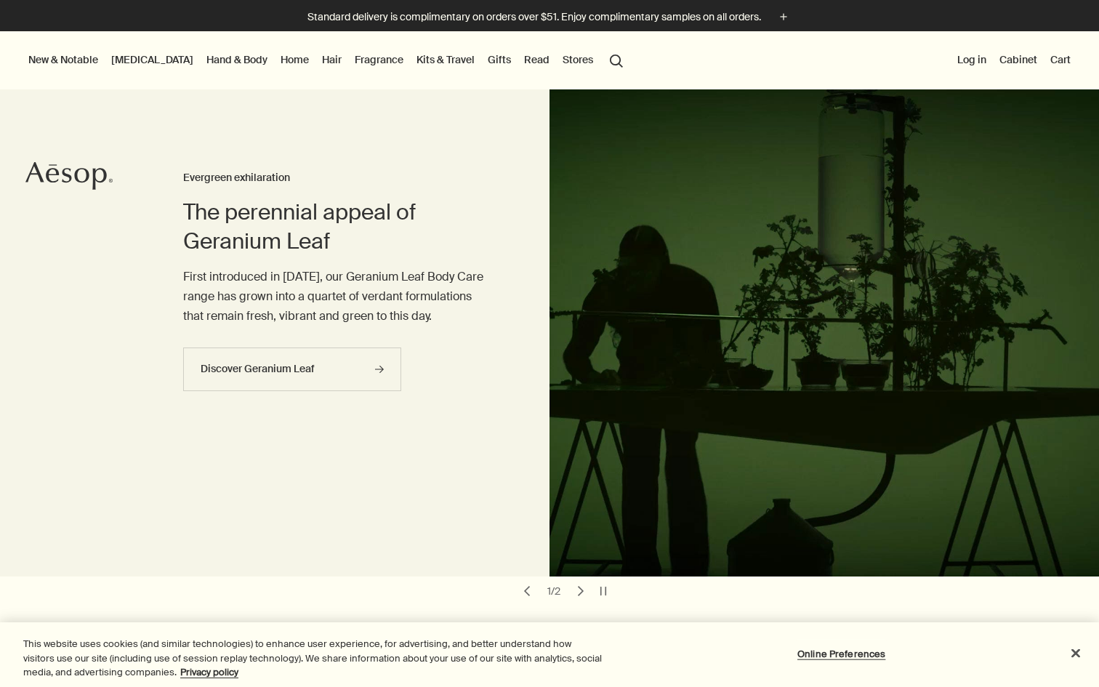
click at [204, 63] on link "Hand & Body" at bounding box center [237, 59] width 67 height 19
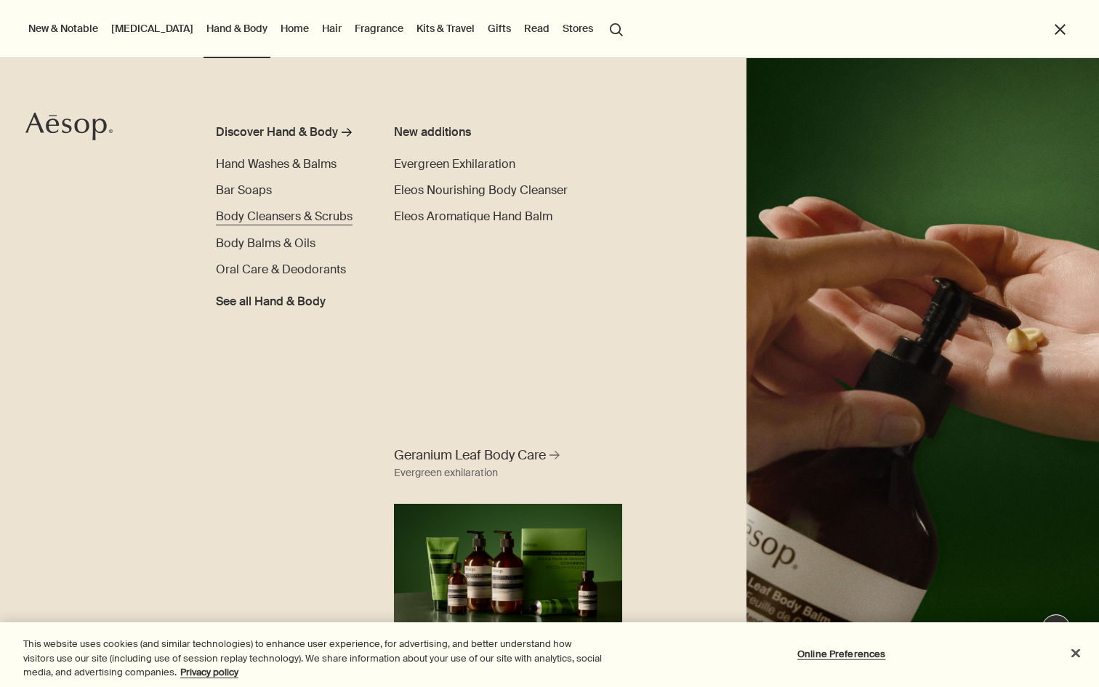
click at [271, 220] on span "Body Cleansers & Scrubs" at bounding box center [284, 216] width 137 height 15
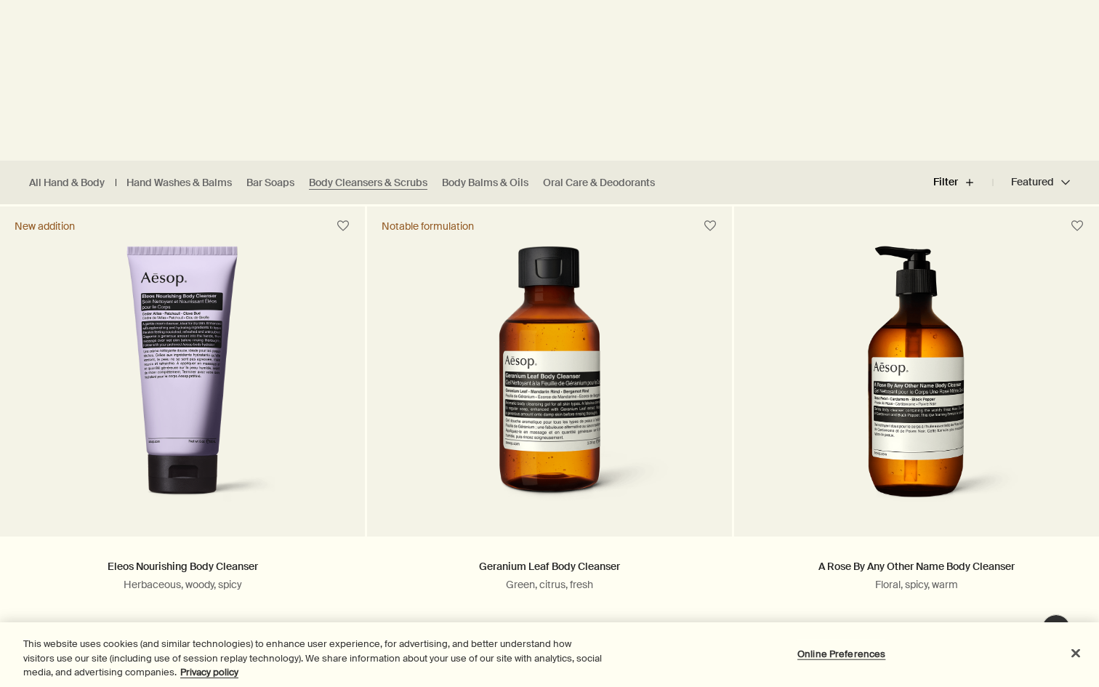
click at [946, 179] on button "Filter plus" at bounding box center [963, 182] width 60 height 35
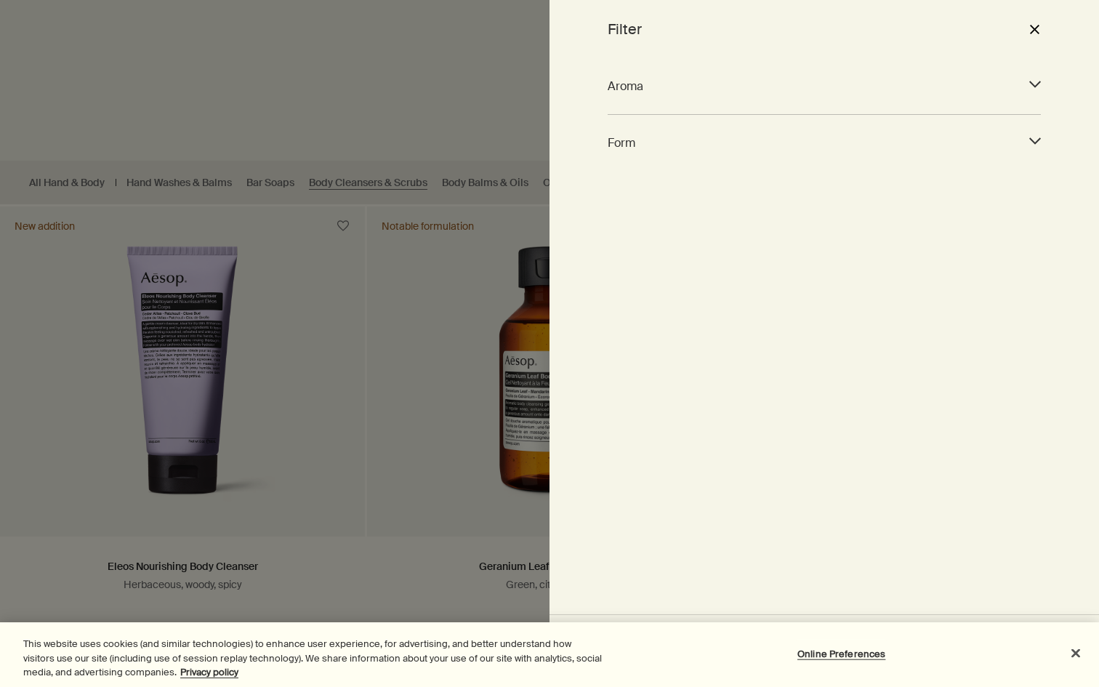
click at [817, 91] on span "Aroma" at bounding box center [811, 86] width 407 height 20
click at [790, 144] on span "Form" at bounding box center [811, 143] width 407 height 20
click at [835, 180] on input "Gel (8)" at bounding box center [837, 179] width 11 height 11
click at [487, 148] on div at bounding box center [549, 343] width 1099 height 687
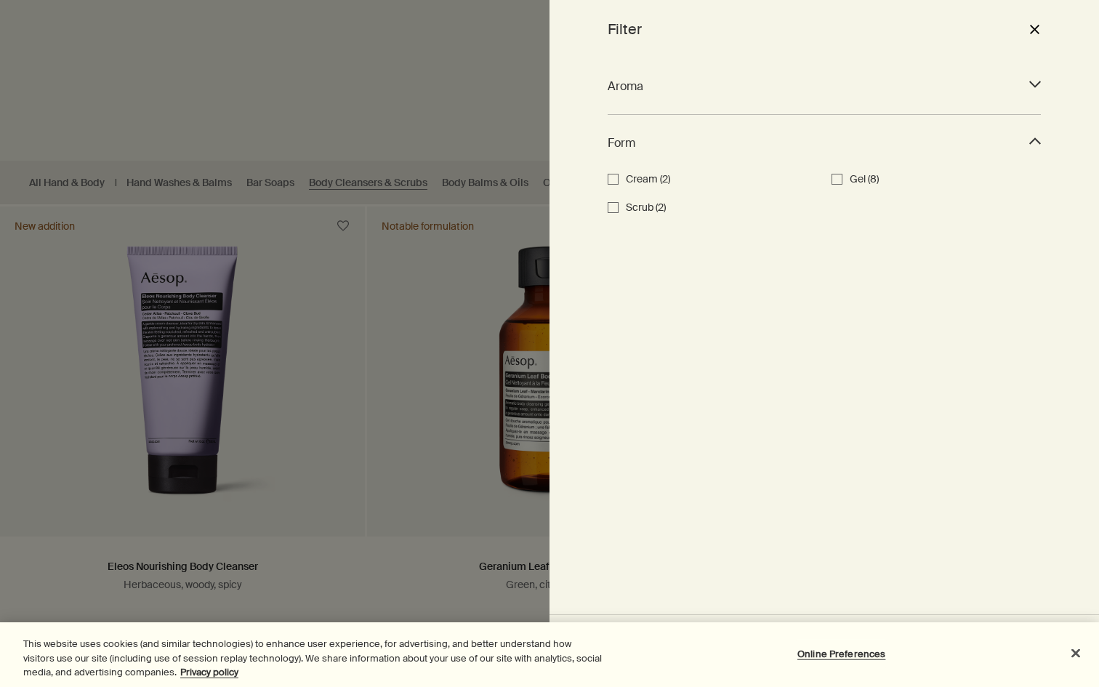
checkbox input "false"
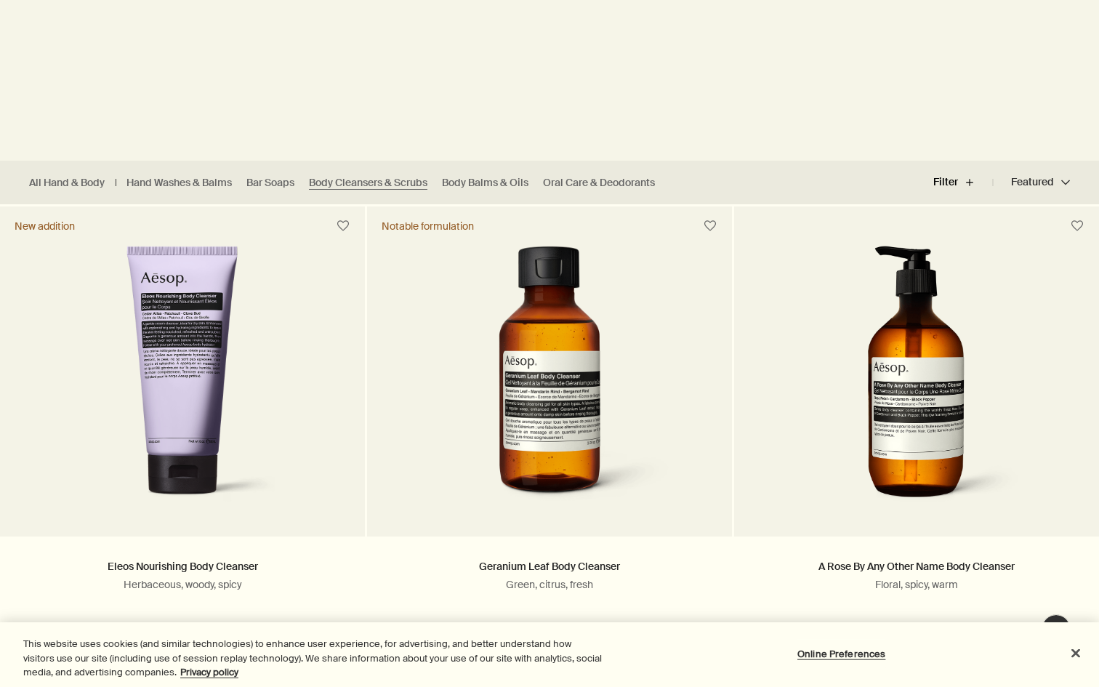
click at [950, 184] on button "Filter plus" at bounding box center [963, 182] width 60 height 35
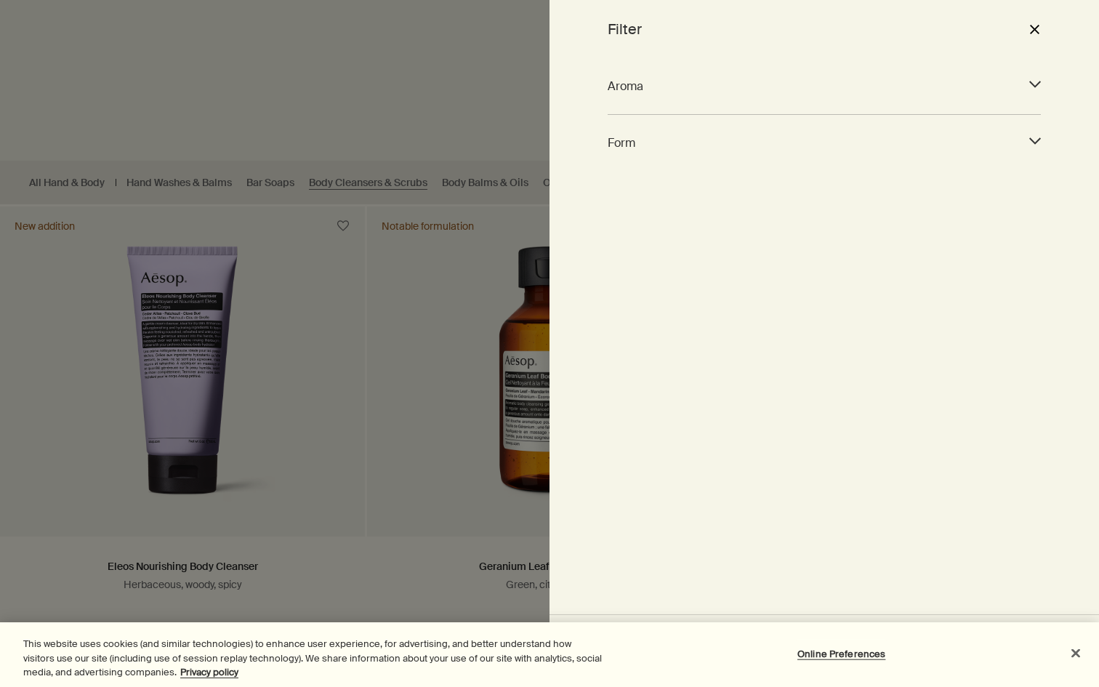
click at [1072, 658] on button "Close" at bounding box center [1076, 653] width 32 height 32
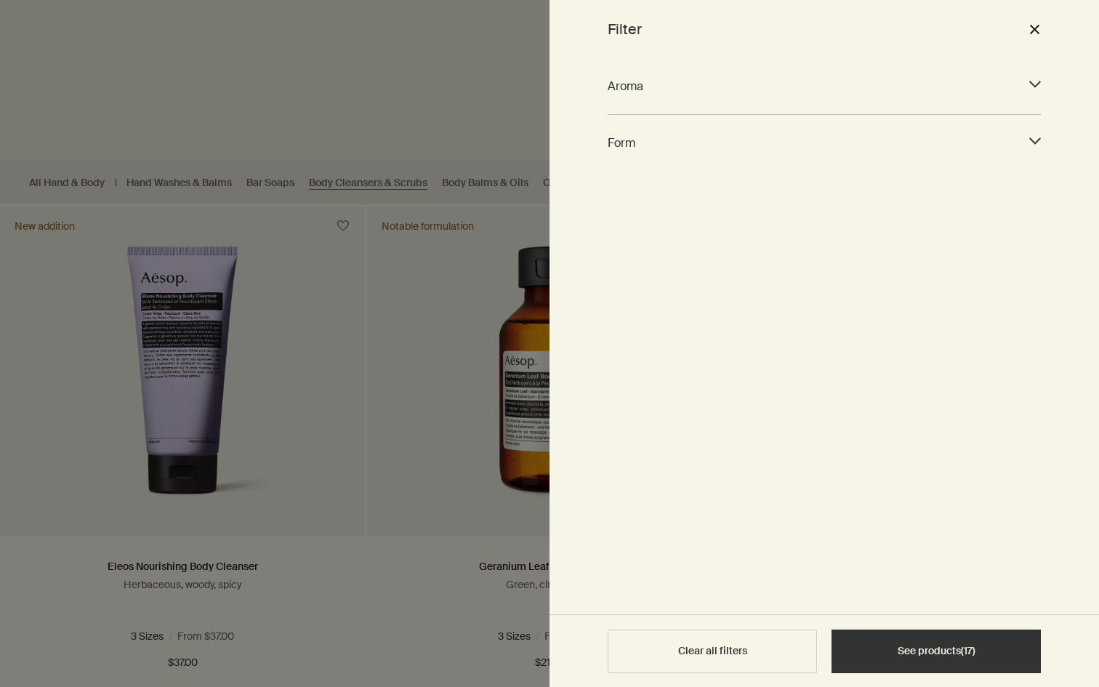
click at [1036, 153] on div "Form downArrow" at bounding box center [824, 143] width 433 height 39
click at [842, 172] on div "Gel (8)" at bounding box center [936, 179] width 209 height 17
click at [840, 172] on div "Gel (8)" at bounding box center [936, 179] width 209 height 17
click at [840, 176] on input "Gel (8)" at bounding box center [837, 179] width 11 height 11
checkbox input "true"
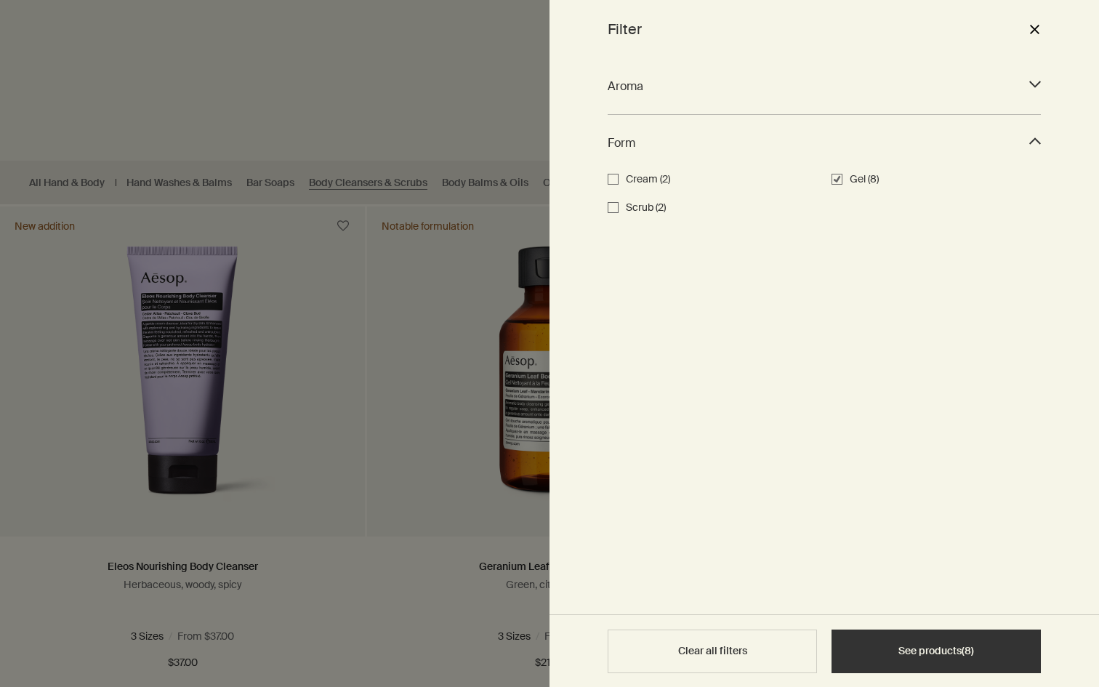
click at [902, 659] on button "See products ( 8 )" at bounding box center [936, 652] width 209 height 44
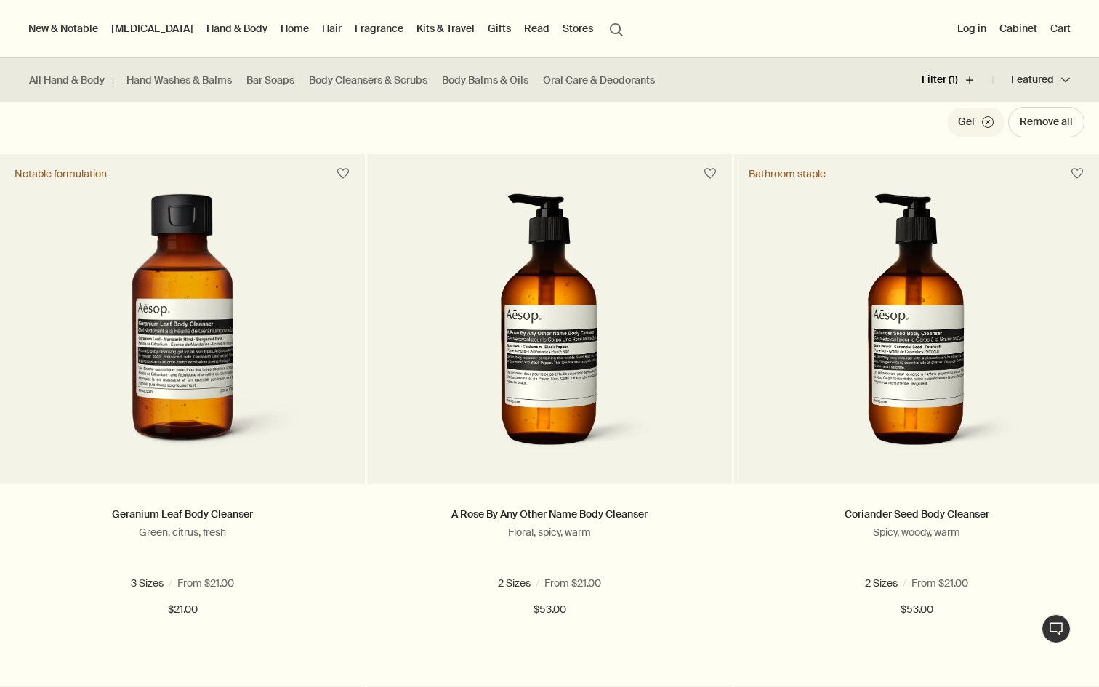
scroll to position [347, 0]
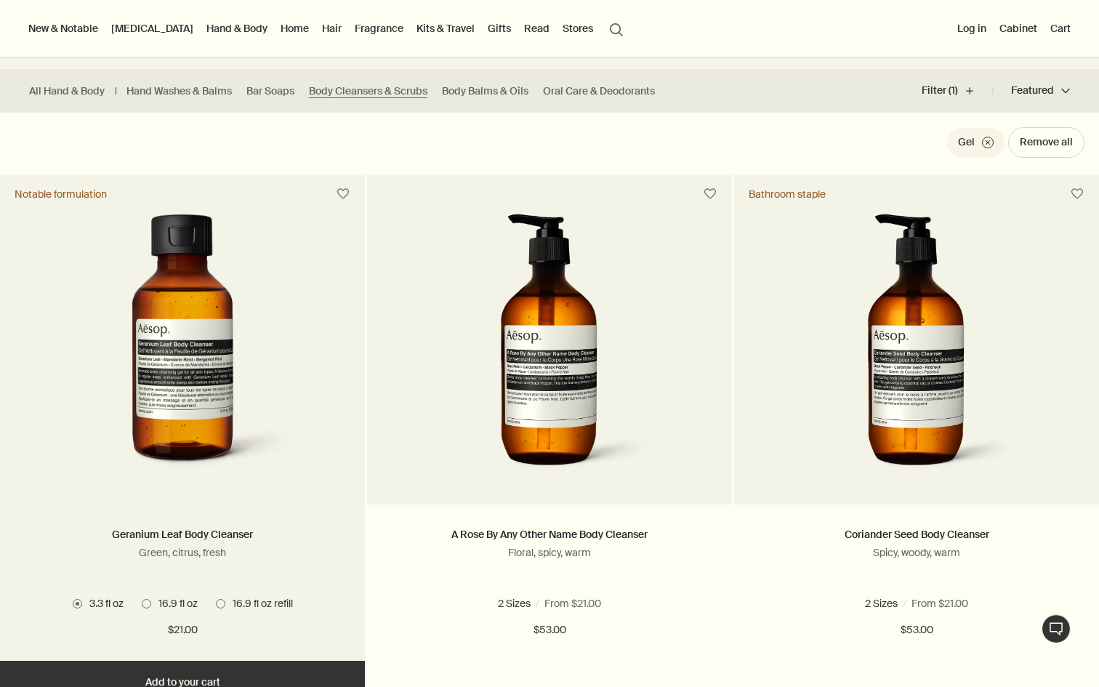
click at [174, 605] on span "16.9 fl oz" at bounding box center [174, 603] width 47 height 13
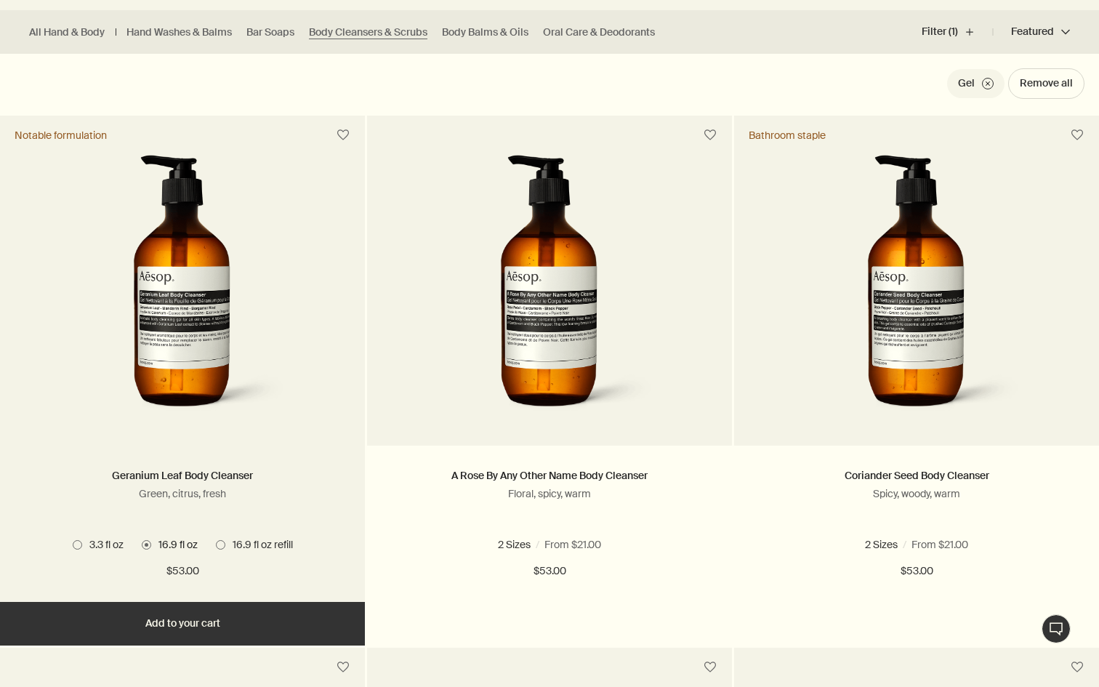
scroll to position [494, 0]
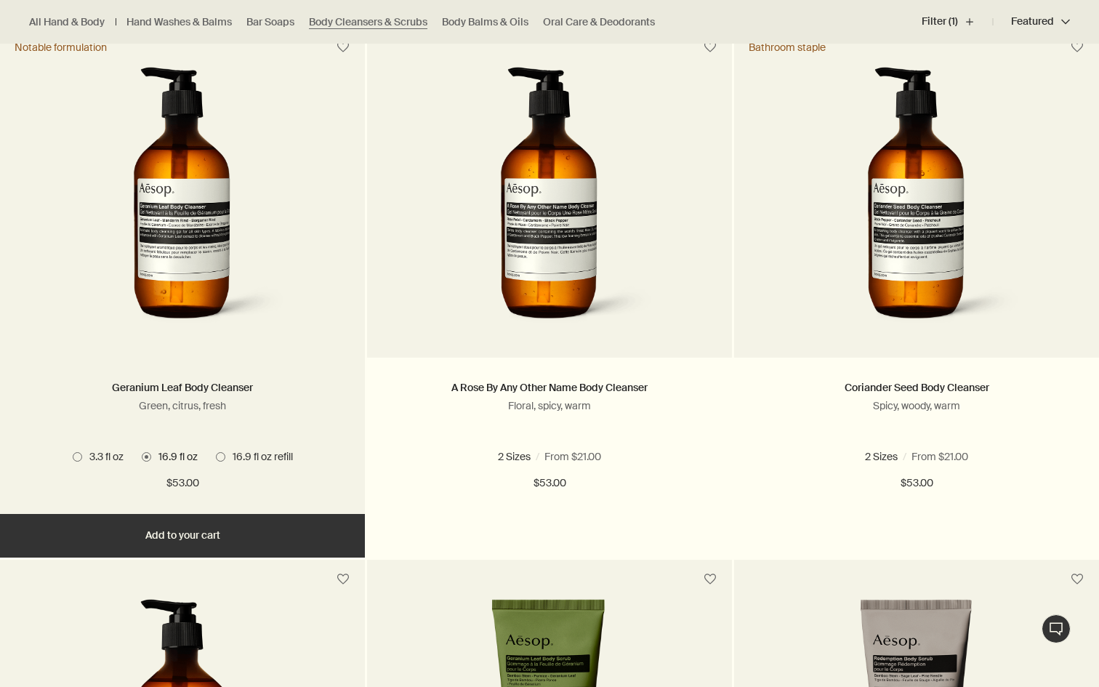
click at [266, 177] on img at bounding box center [182, 201] width 217 height 269
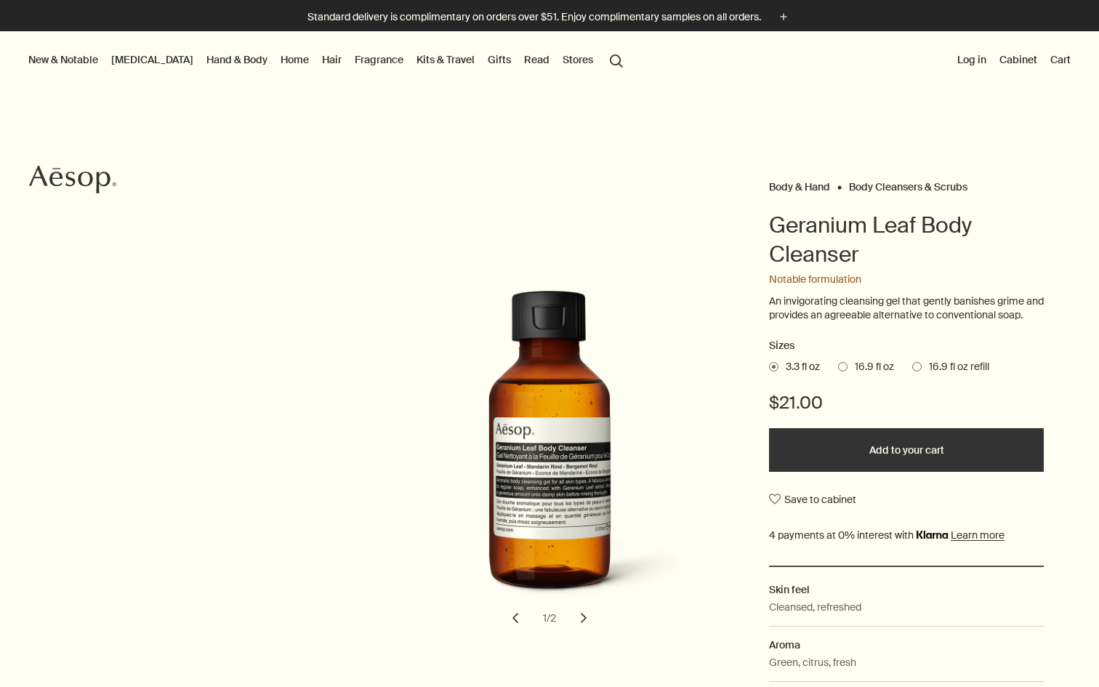
click at [919, 371] on span at bounding box center [916, 366] width 9 height 9
click at [912, 369] on input "16.9 fl oz refill" at bounding box center [912, 364] width 0 height 9
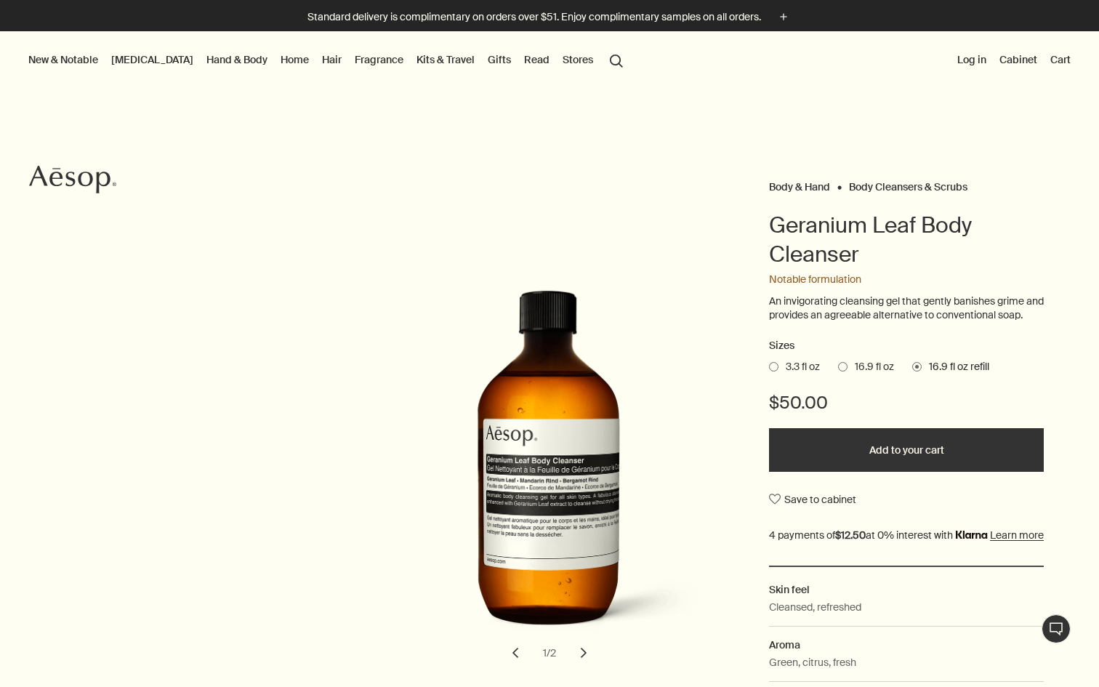
click at [866, 374] on span "16.9 fl oz" at bounding box center [871, 367] width 47 height 15
click at [838, 369] on input "16.9 fl oz" at bounding box center [838, 364] width 0 height 9
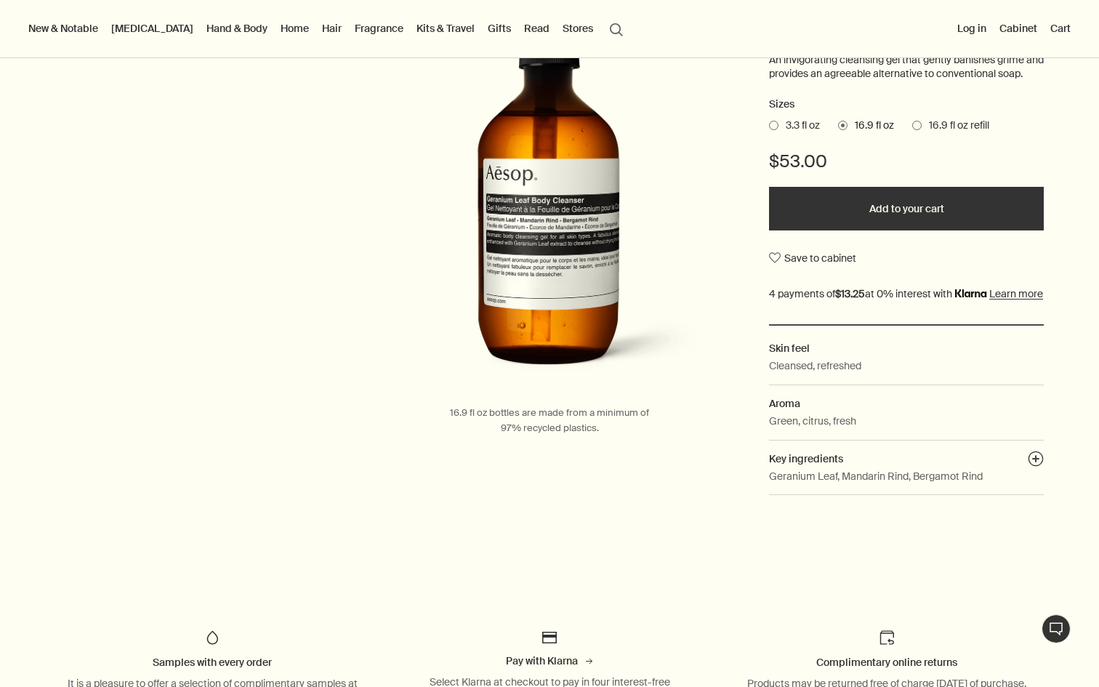
scroll to position [255, 0]
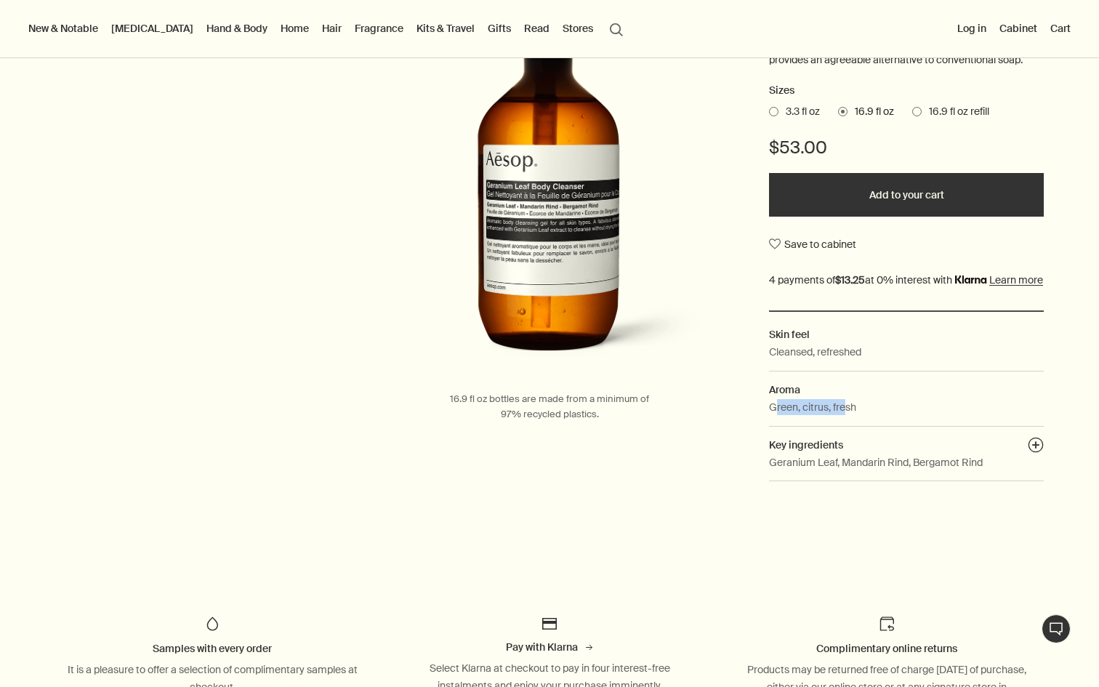
drag, startPoint x: 777, startPoint y: 435, endPoint x: 858, endPoint y: 436, distance: 80.7
click at [853, 415] on p "Green, citrus, fresh" at bounding box center [812, 407] width 87 height 16
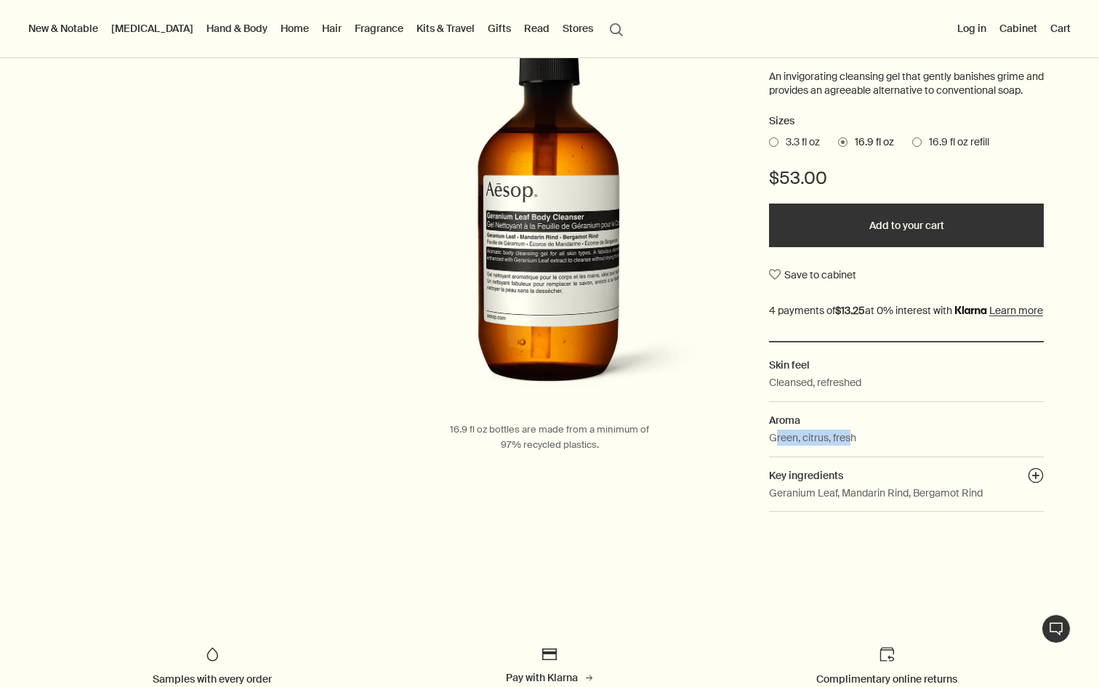
scroll to position [260, 0]
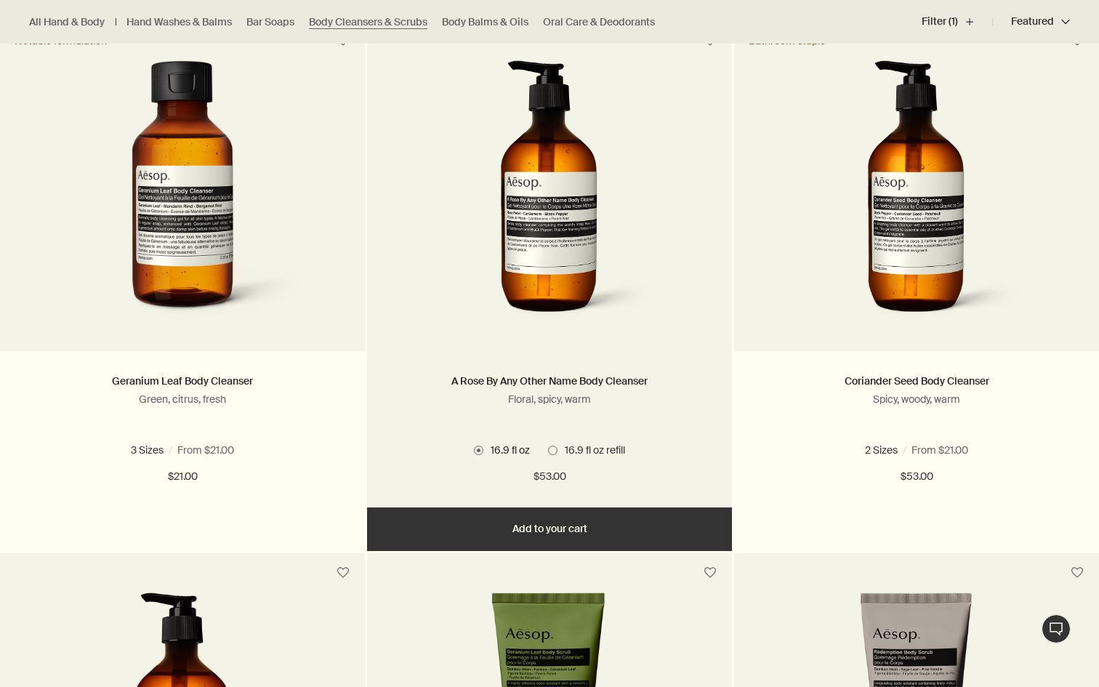
scroll to position [492, 0]
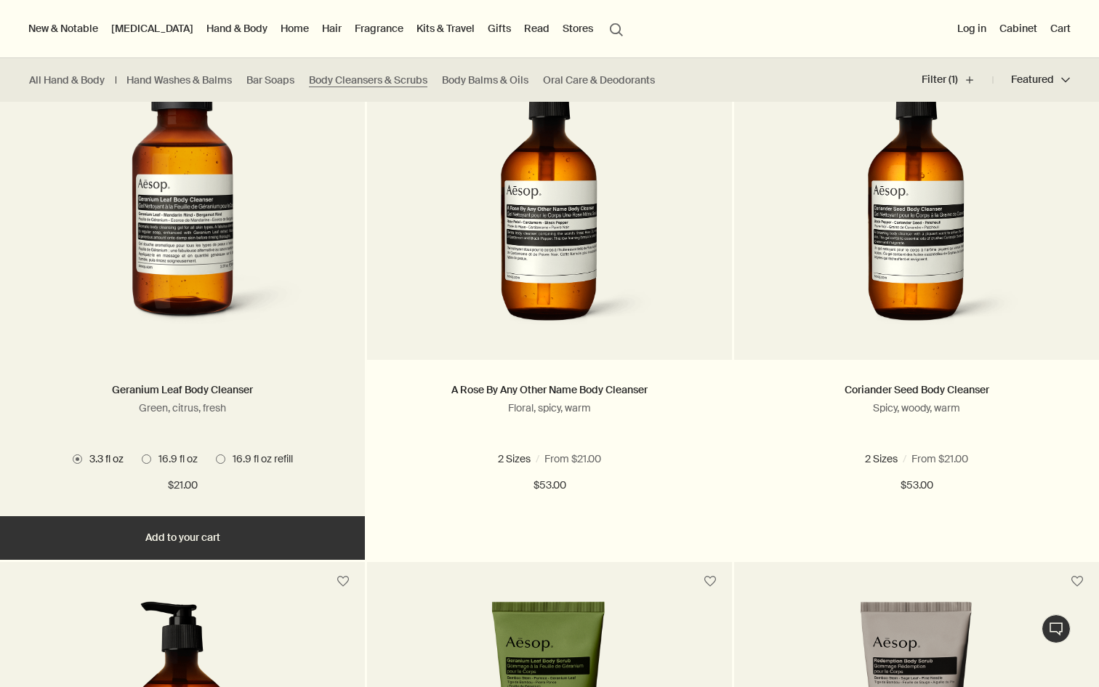
click at [248, 302] on img at bounding box center [182, 203] width 265 height 269
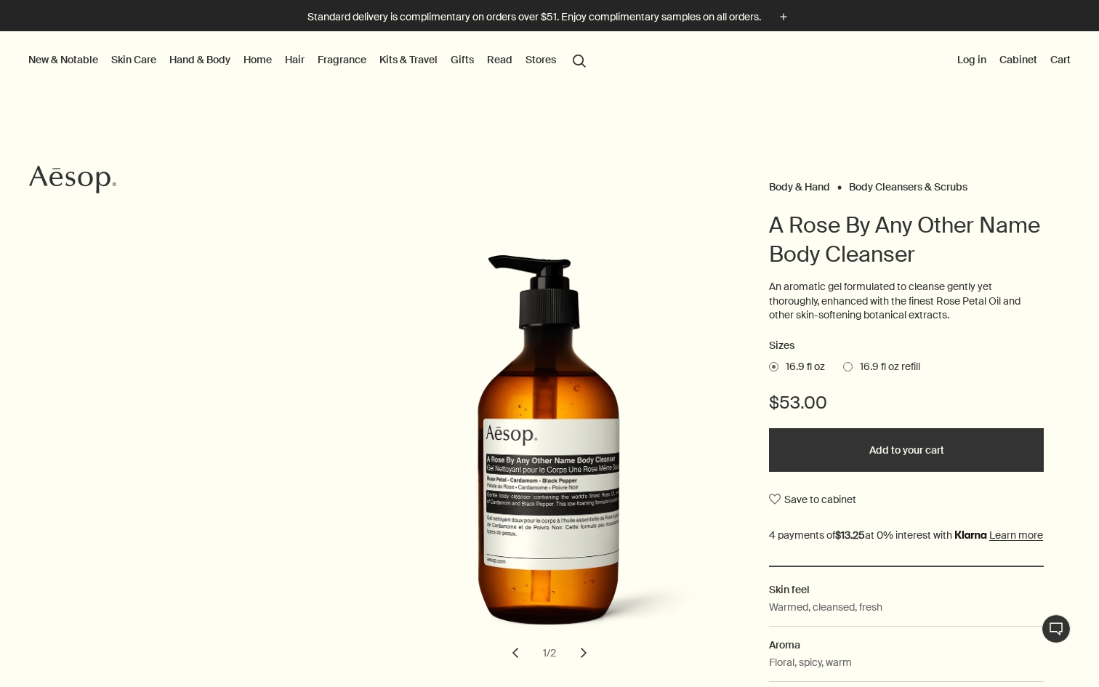
scroll to position [174, 0]
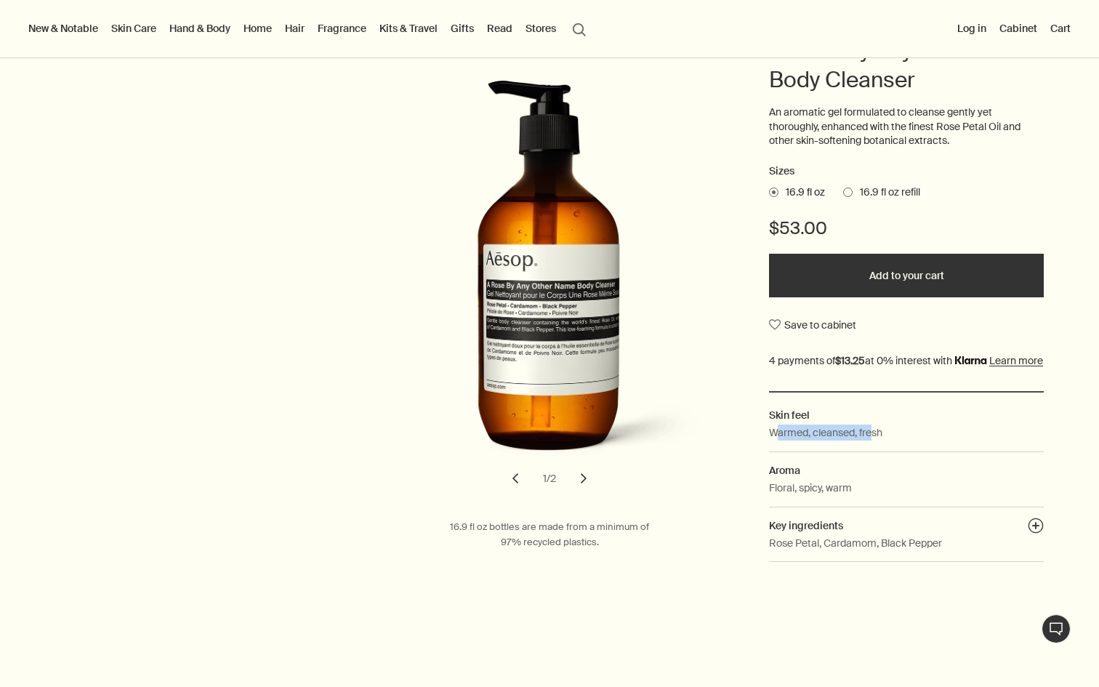
drag, startPoint x: 775, startPoint y: 449, endPoint x: 883, endPoint y: 449, distance: 108.3
click at [880, 441] on p "Warmed, cleansed, fresh" at bounding box center [825, 433] width 113 height 16
click at [797, 451] on dd "Warmed, cleansed, fresh" at bounding box center [906, 438] width 275 height 27
drag, startPoint x: 775, startPoint y: 505, endPoint x: 814, endPoint y: 505, distance: 39.3
click at [813, 496] on p "Floral, spicy, warm" at bounding box center [810, 488] width 83 height 16
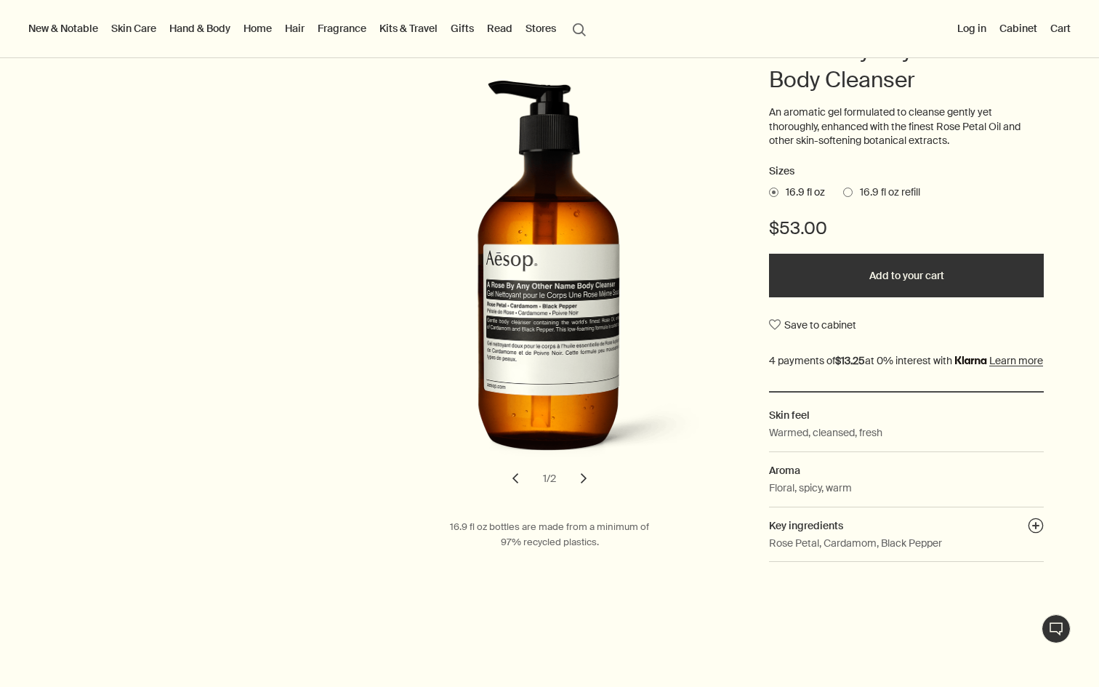
click at [803, 496] on p "Floral, spicy, warm" at bounding box center [810, 488] width 83 height 16
drag, startPoint x: 775, startPoint y: 507, endPoint x: 853, endPoint y: 507, distance: 78.5
click at [852, 496] on p "Floral, spicy, warm" at bounding box center [810, 488] width 83 height 16
click at [787, 496] on dl "Skin feel Warmed, cleansed, fresh Aroma Floral, spicy, warm Key ingredients plu…" at bounding box center [906, 476] width 275 height 171
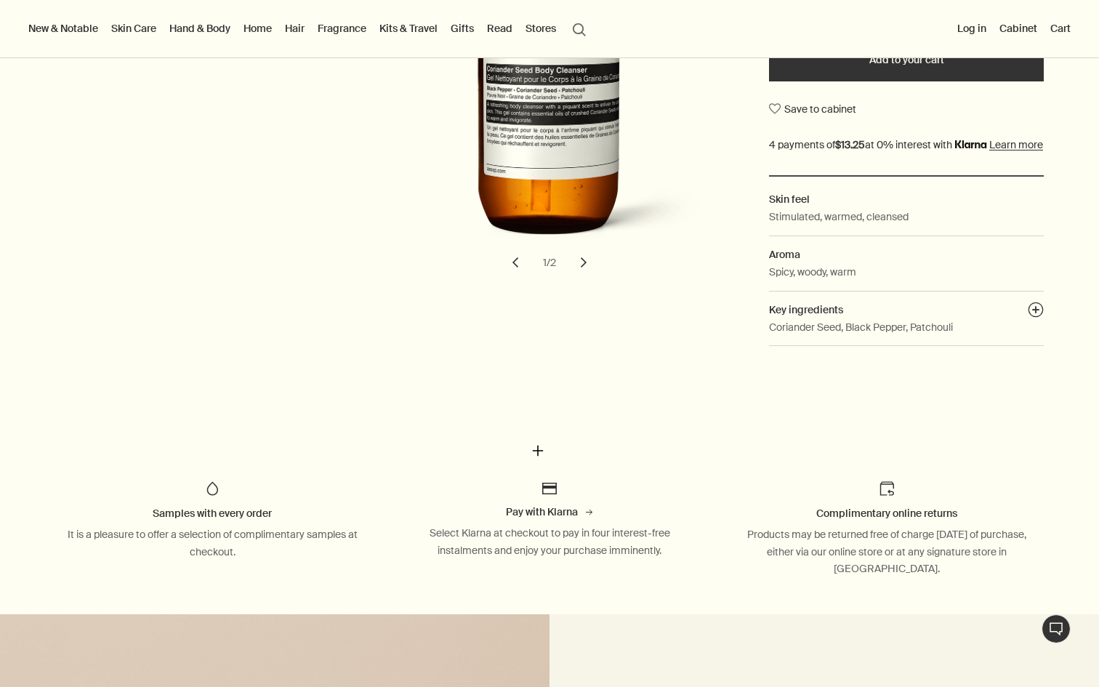
scroll to position [385, 0]
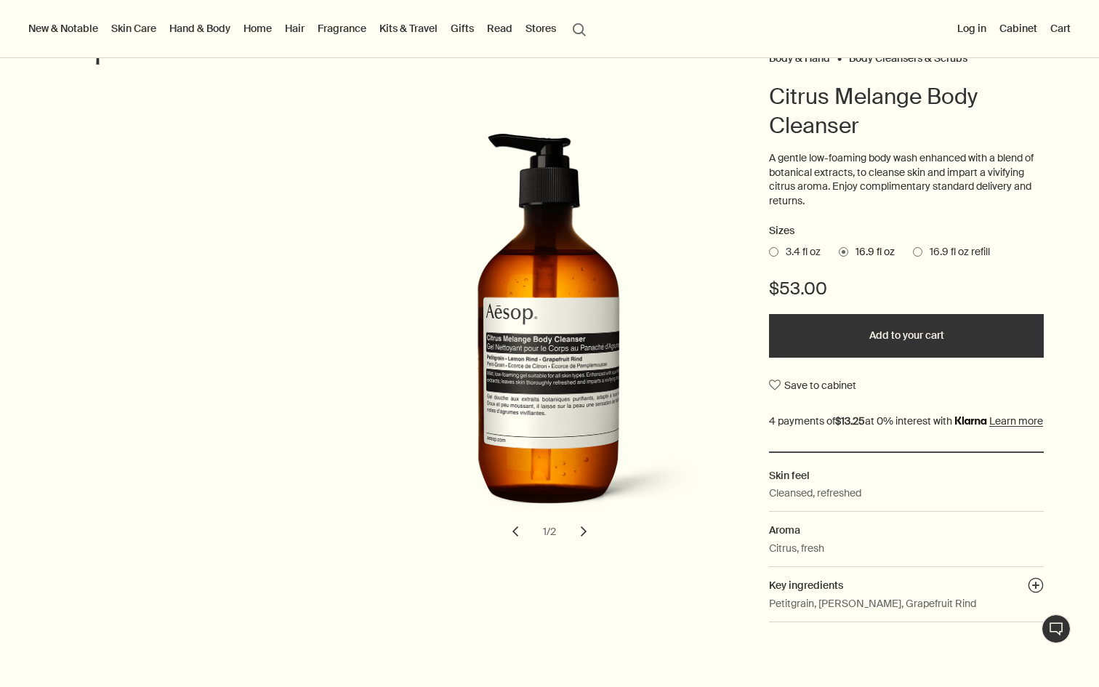
scroll to position [169, 0]
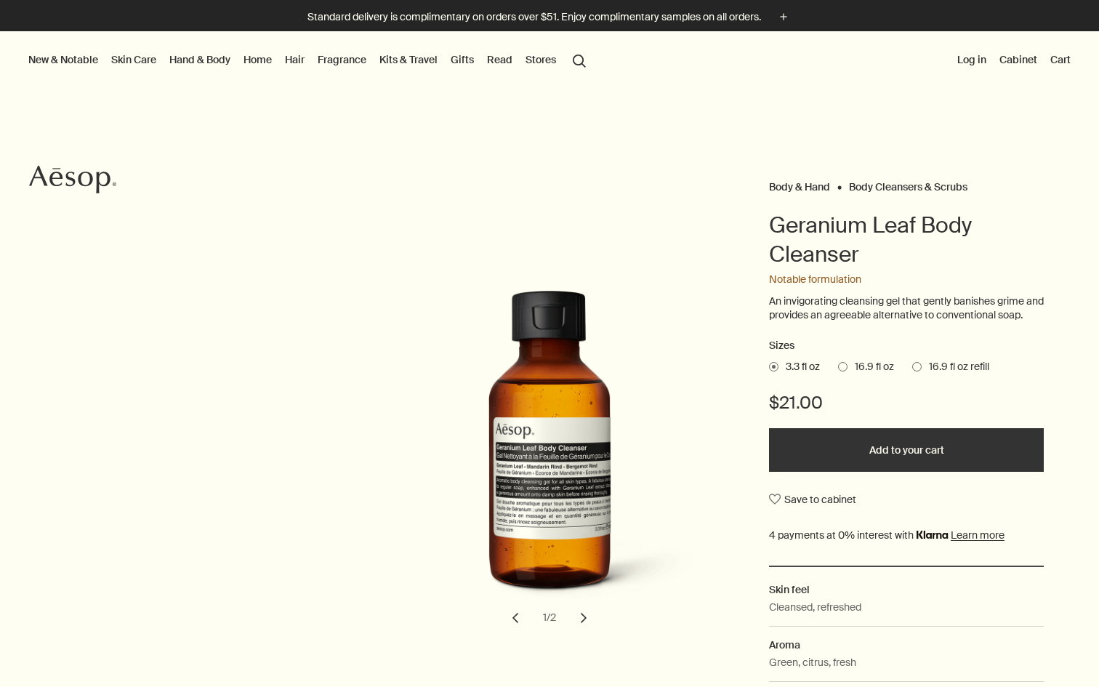
click at [857, 374] on span "16.9 fl oz" at bounding box center [871, 367] width 47 height 15
click at [838, 369] on input "16.9 fl oz" at bounding box center [838, 364] width 0 height 9
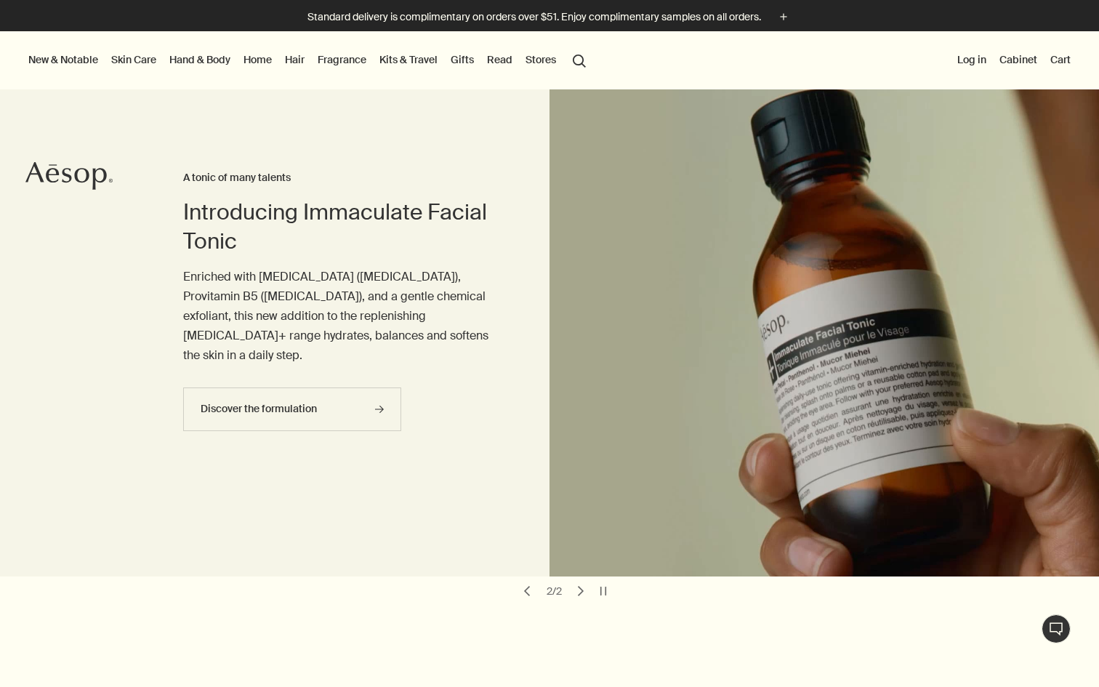
click at [964, 60] on button "Log in" at bounding box center [972, 59] width 35 height 19
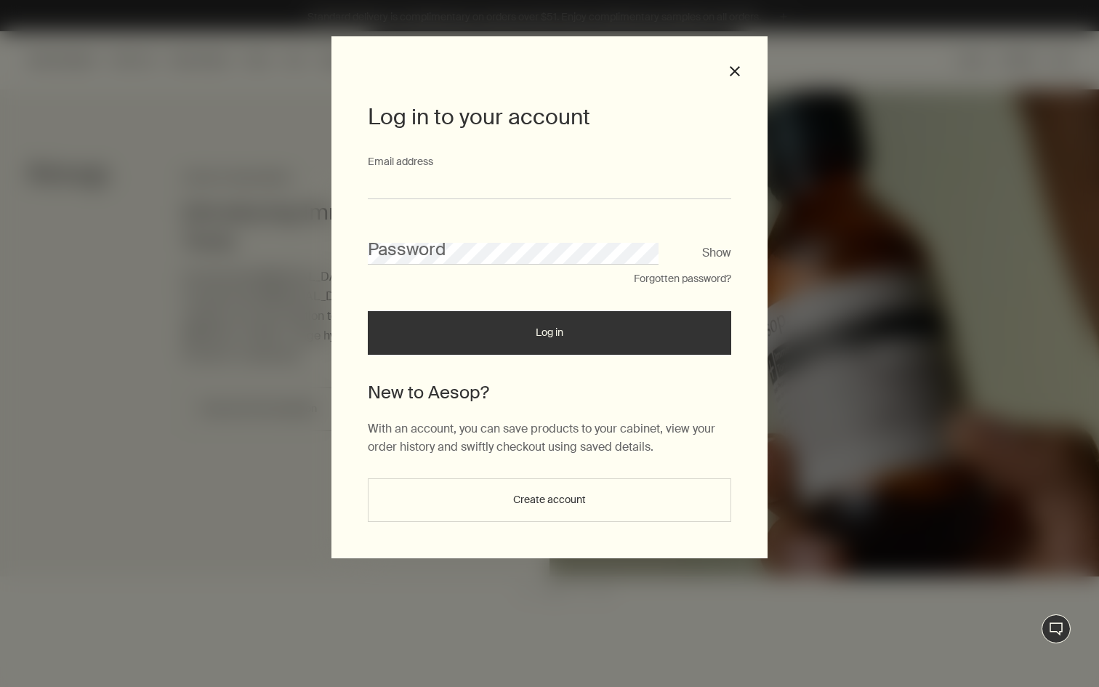
click at [540, 180] on input "Email address" at bounding box center [549, 185] width 363 height 27
type input "**********"
click at [548, 504] on button "Create account" at bounding box center [549, 500] width 363 height 44
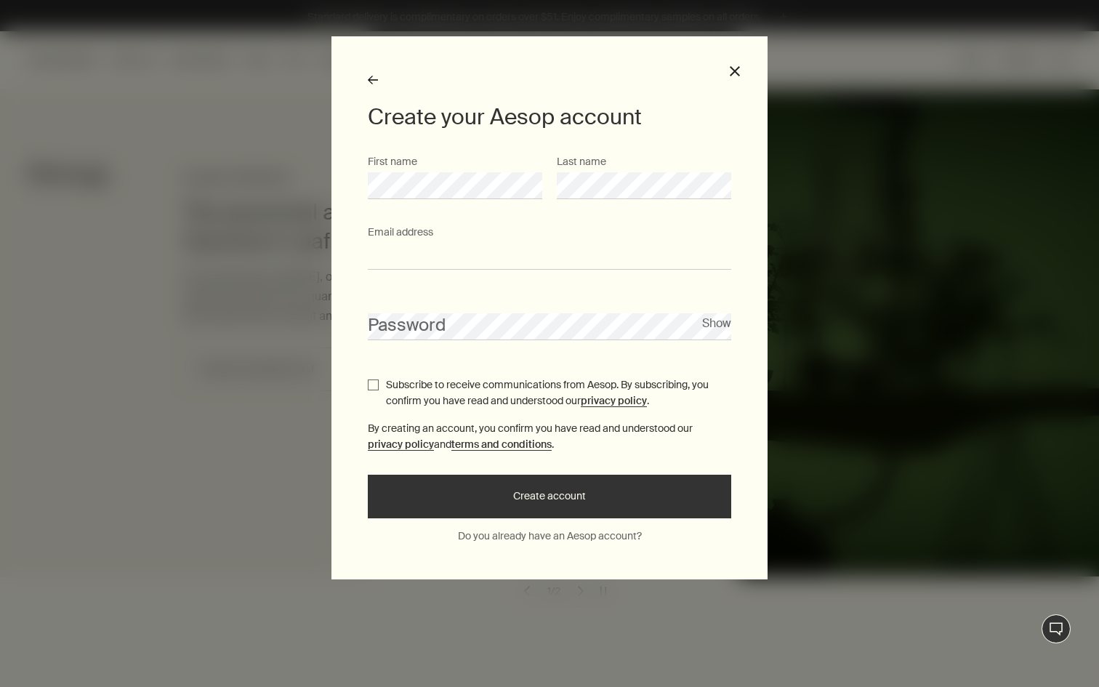
click at [459, 259] on input "Email address" at bounding box center [549, 256] width 363 height 27
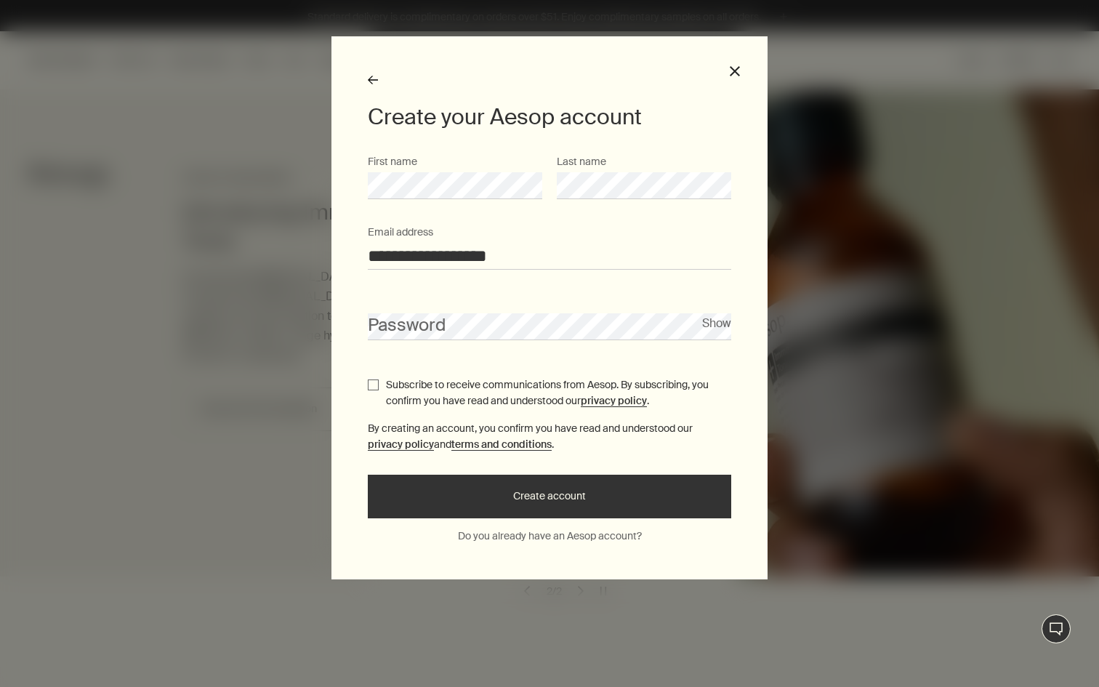
type input "**********"
click at [715, 316] on button "Show" at bounding box center [716, 323] width 29 height 20
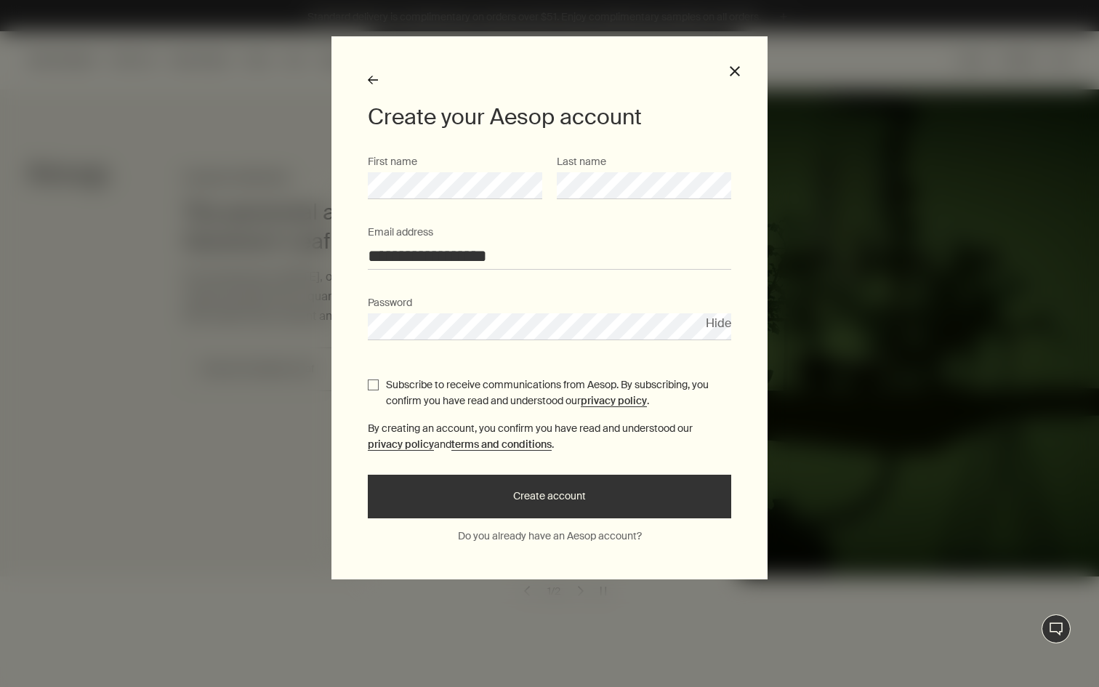
click at [571, 515] on button "Create account" at bounding box center [549, 497] width 363 height 44
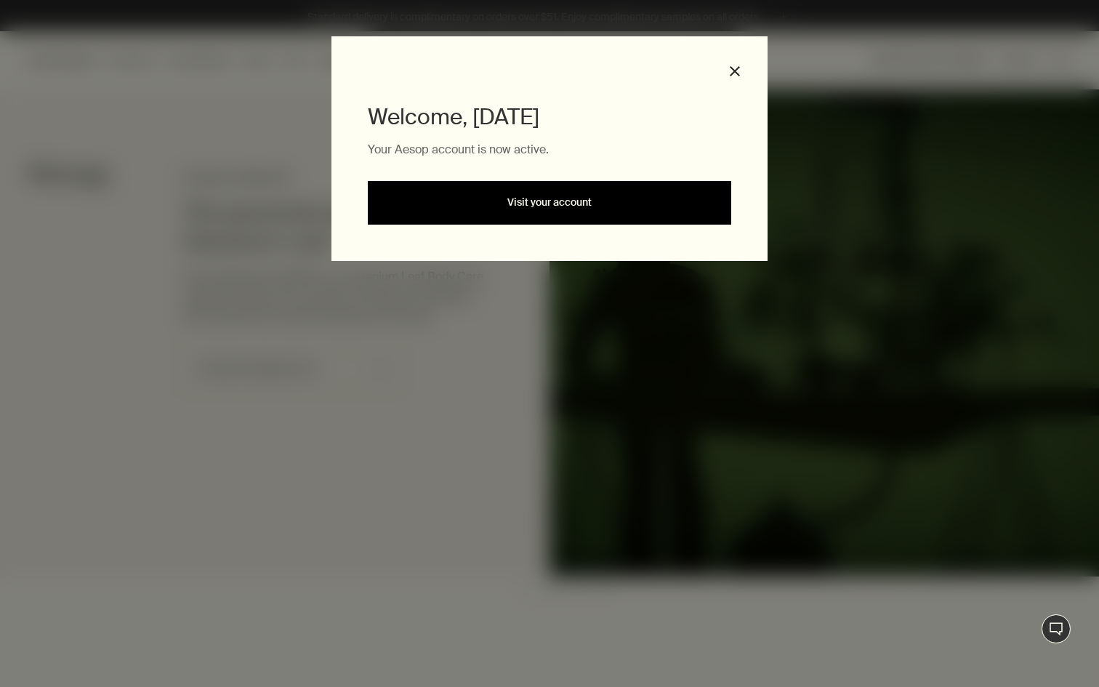
click at [595, 208] on link "Visit your account" at bounding box center [549, 203] width 363 height 44
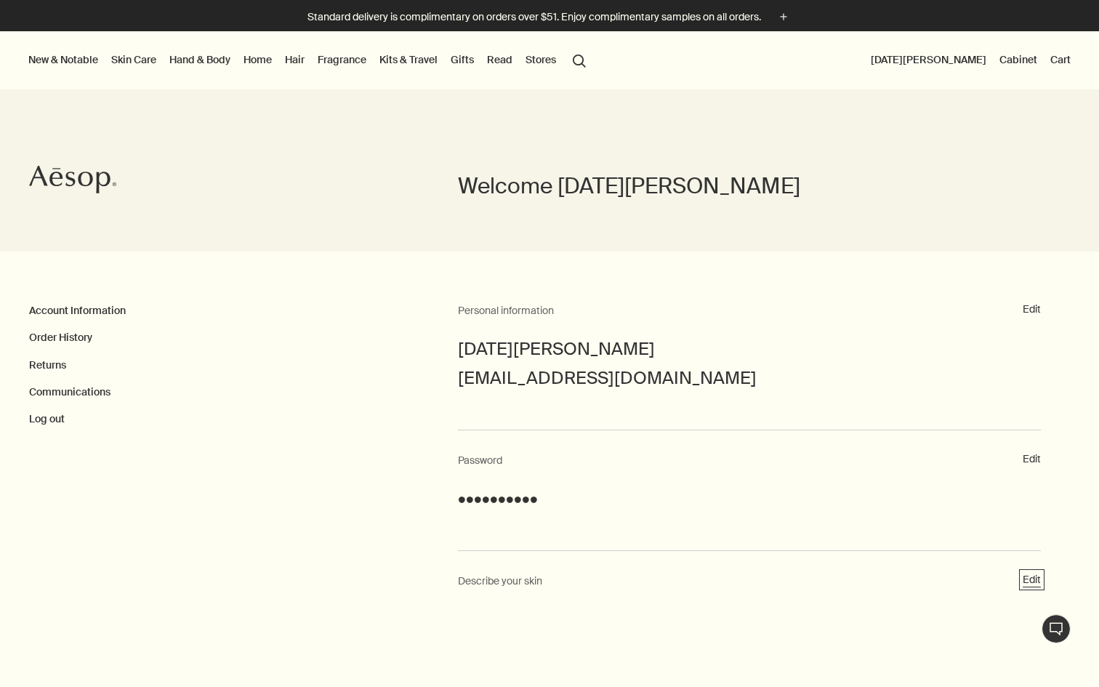
click at [1024, 584] on button "Edit" at bounding box center [1032, 580] width 18 height 15
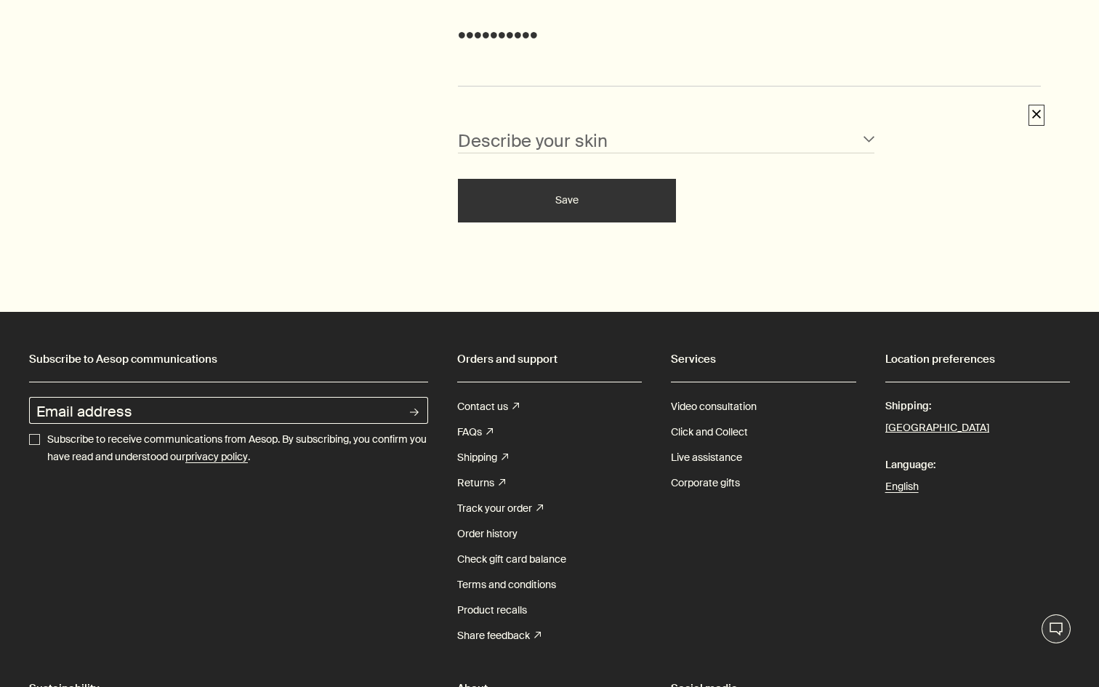
scroll to position [478, 0]
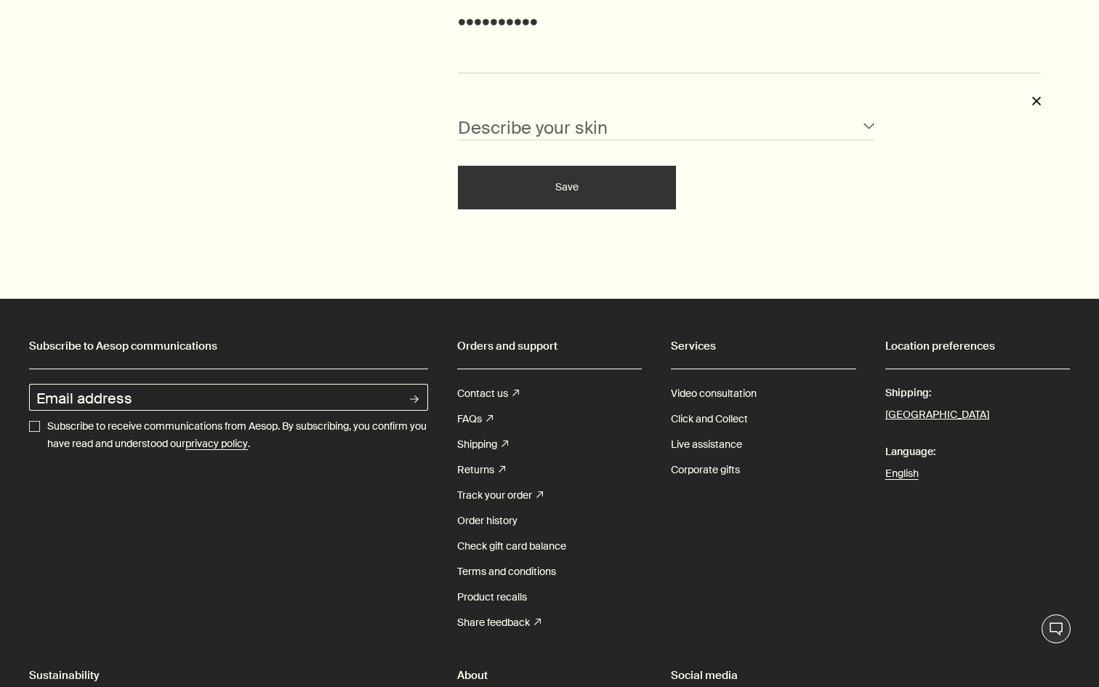
click at [566, 124] on select "Normal Sensitive Oily Combination Blemished Dry Mature" at bounding box center [666, 126] width 417 height 27
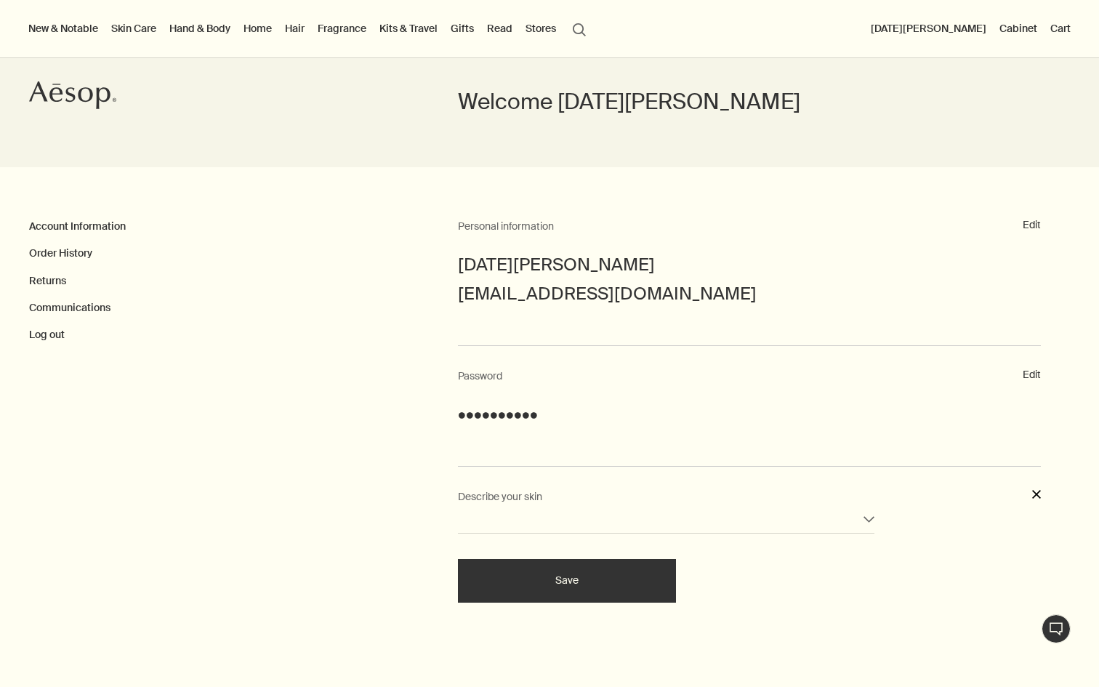
scroll to position [0, 0]
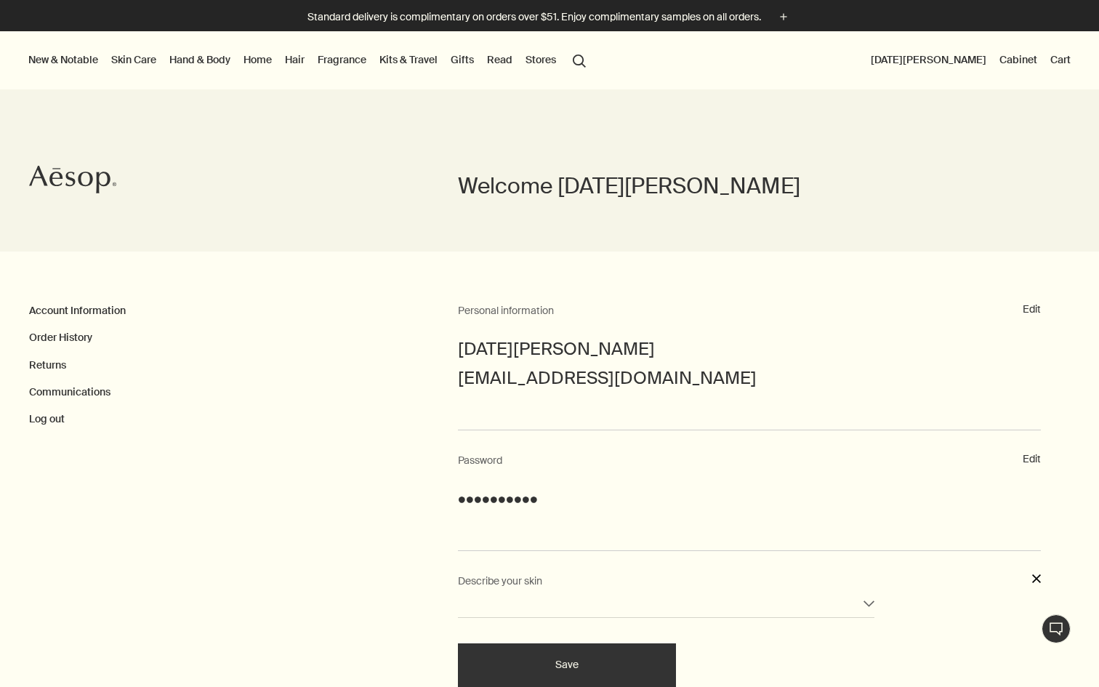
click at [224, 57] on link "Hand & Body" at bounding box center [199, 59] width 67 height 19
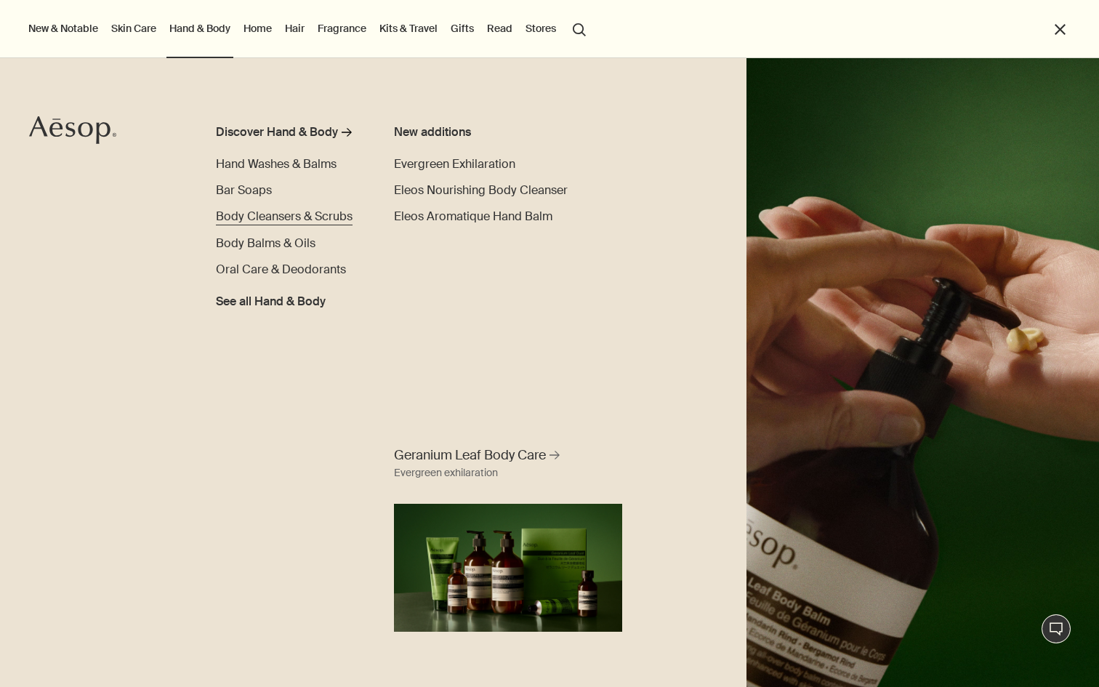
click at [270, 217] on span "Body Cleansers & Scrubs" at bounding box center [284, 216] width 137 height 15
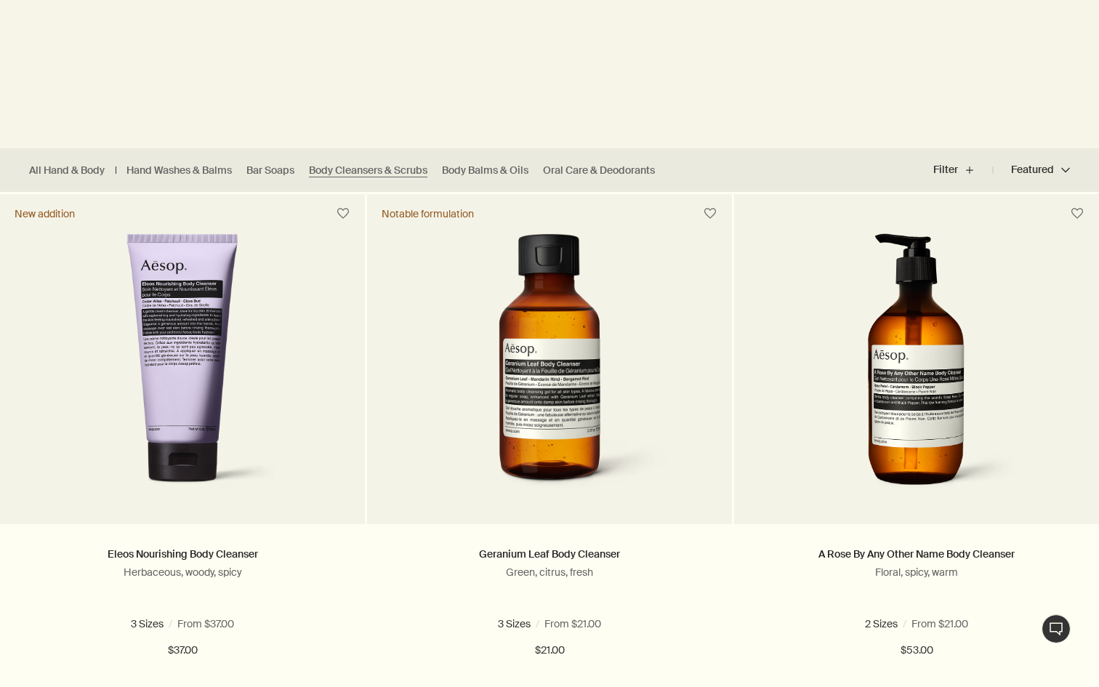
scroll to position [306, 0]
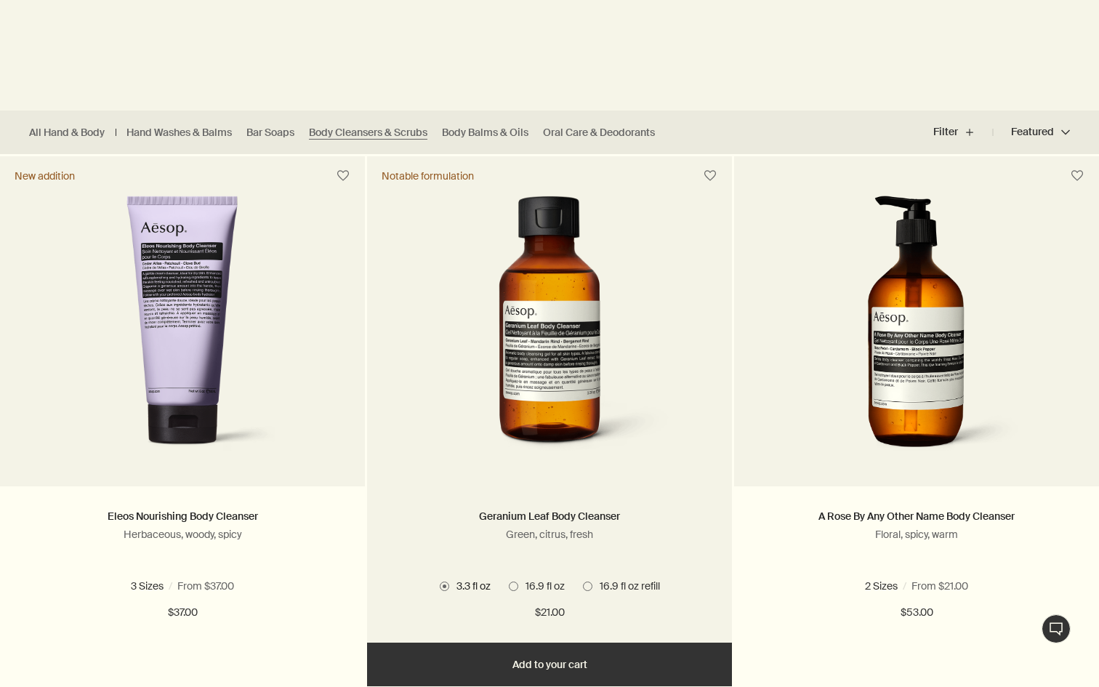
click at [518, 487] on div "Geranium Leaf Body Cleanser Green, citrus, fresh 3 Sizes / From $21.00 3.3 fl o…" at bounding box center [549, 564] width 365 height 156
click at [517, 441] on img at bounding box center [549, 330] width 265 height 269
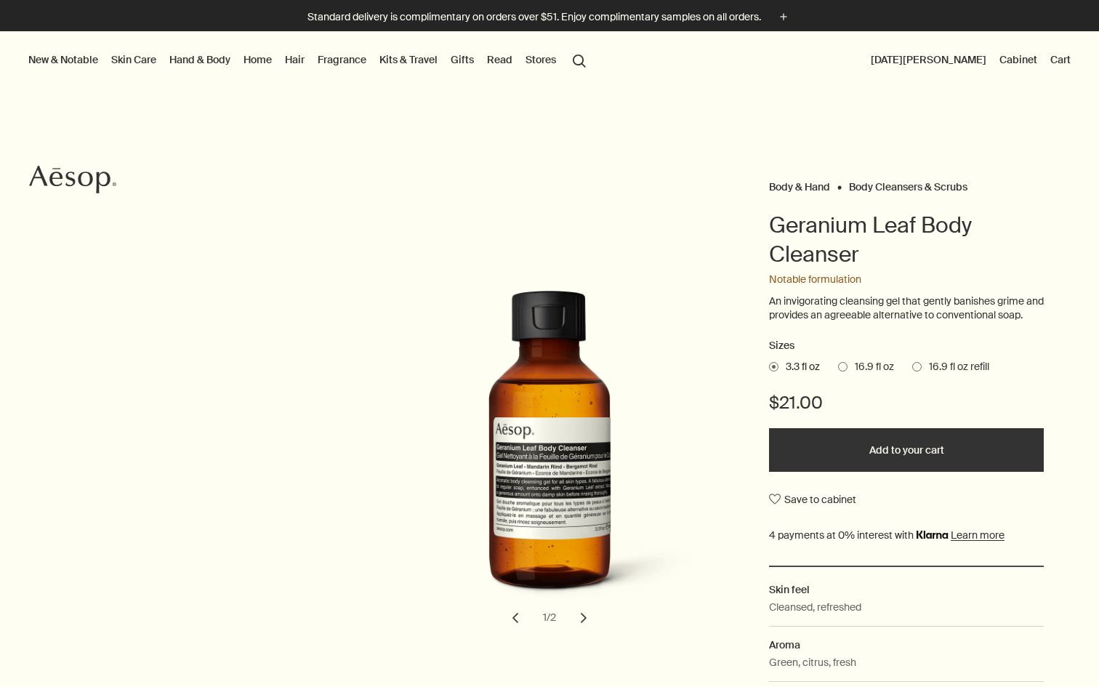
click at [887, 374] on span "16.9 fl oz" at bounding box center [871, 367] width 47 height 15
click at [838, 369] on input "16.9 fl oz" at bounding box center [838, 364] width 0 height 9
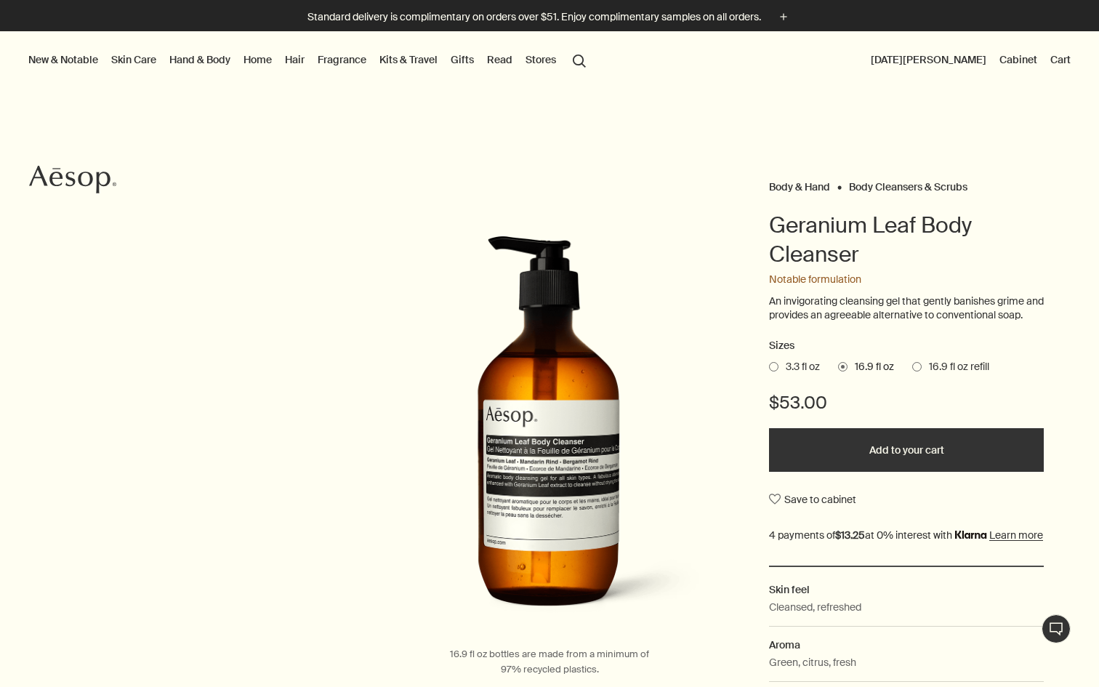
click at [882, 462] on button "Add to your cart" at bounding box center [906, 450] width 275 height 44
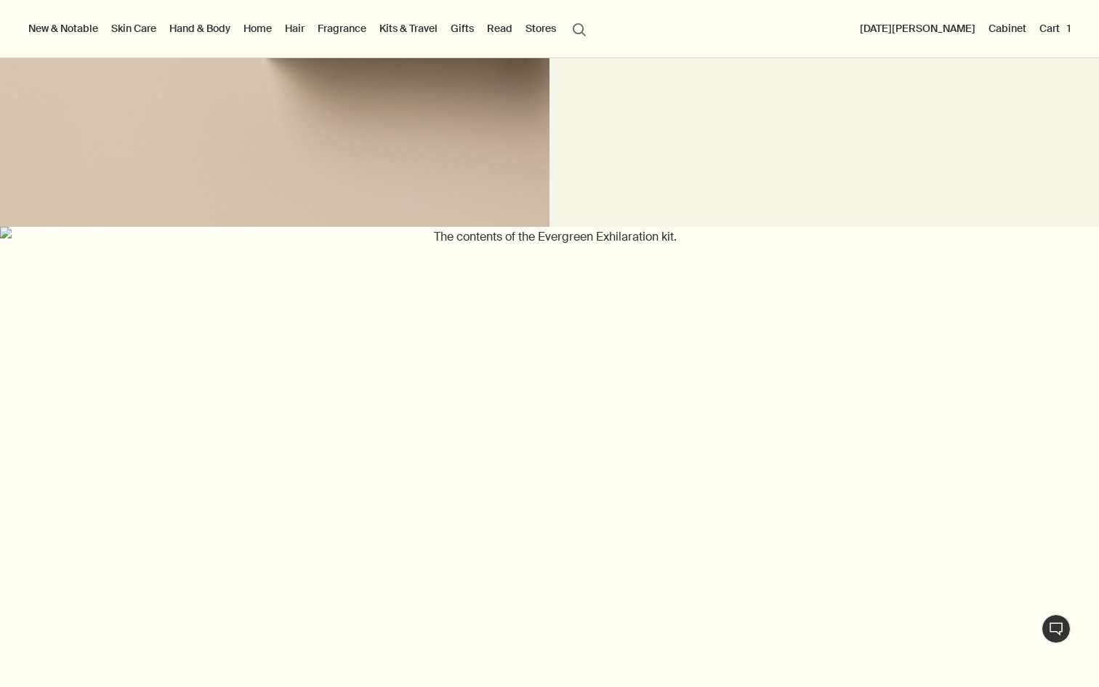
scroll to position [1483, 0]
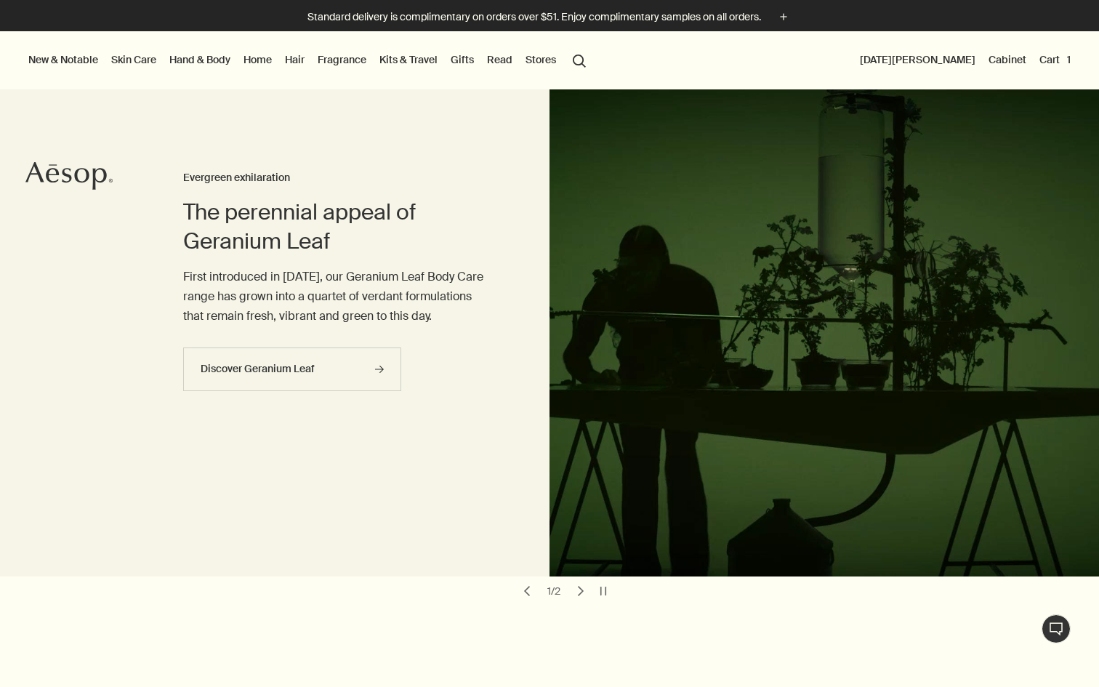
click at [1048, 56] on button "Cart 1" at bounding box center [1055, 59] width 37 height 19
